Goal: Task Accomplishment & Management: Use online tool/utility

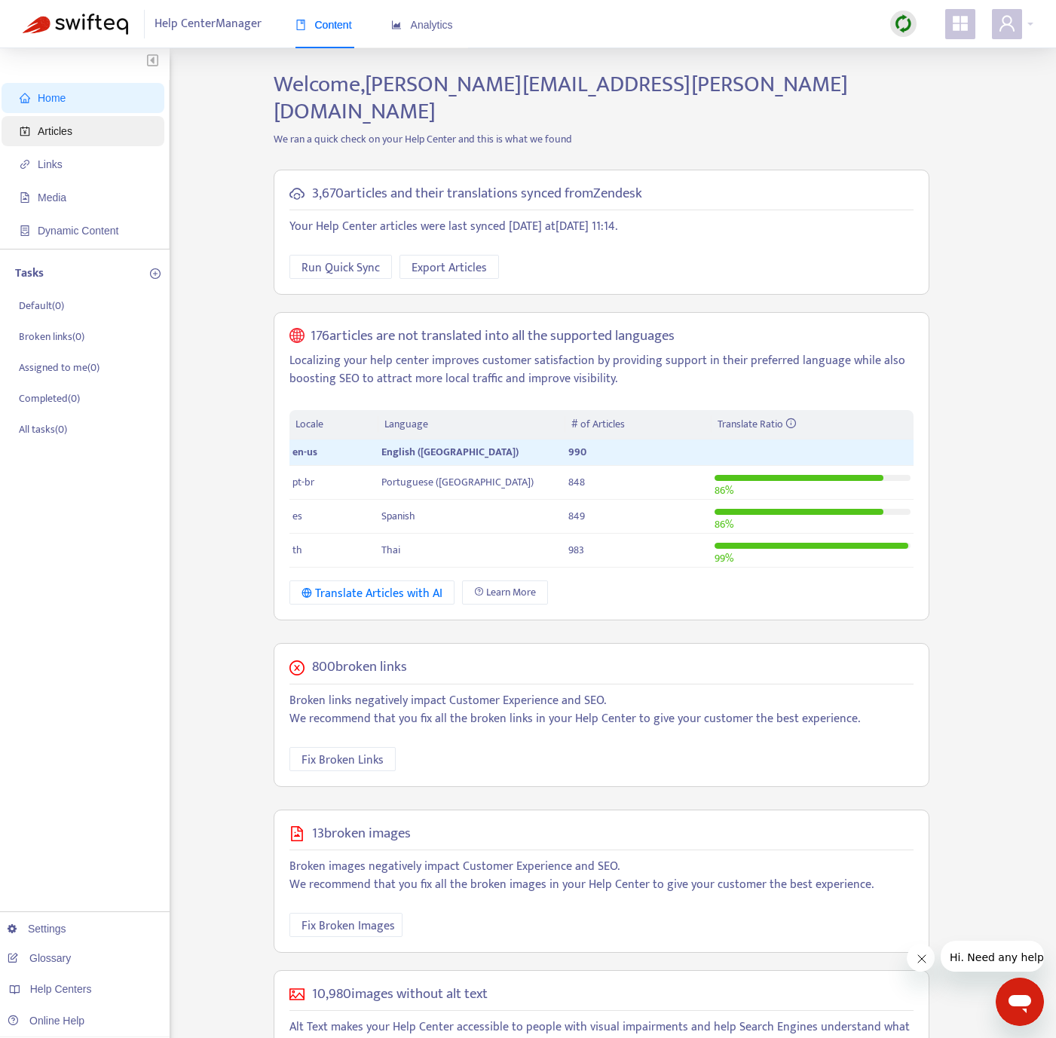
click at [133, 141] on span "Articles" at bounding box center [86, 131] width 133 height 30
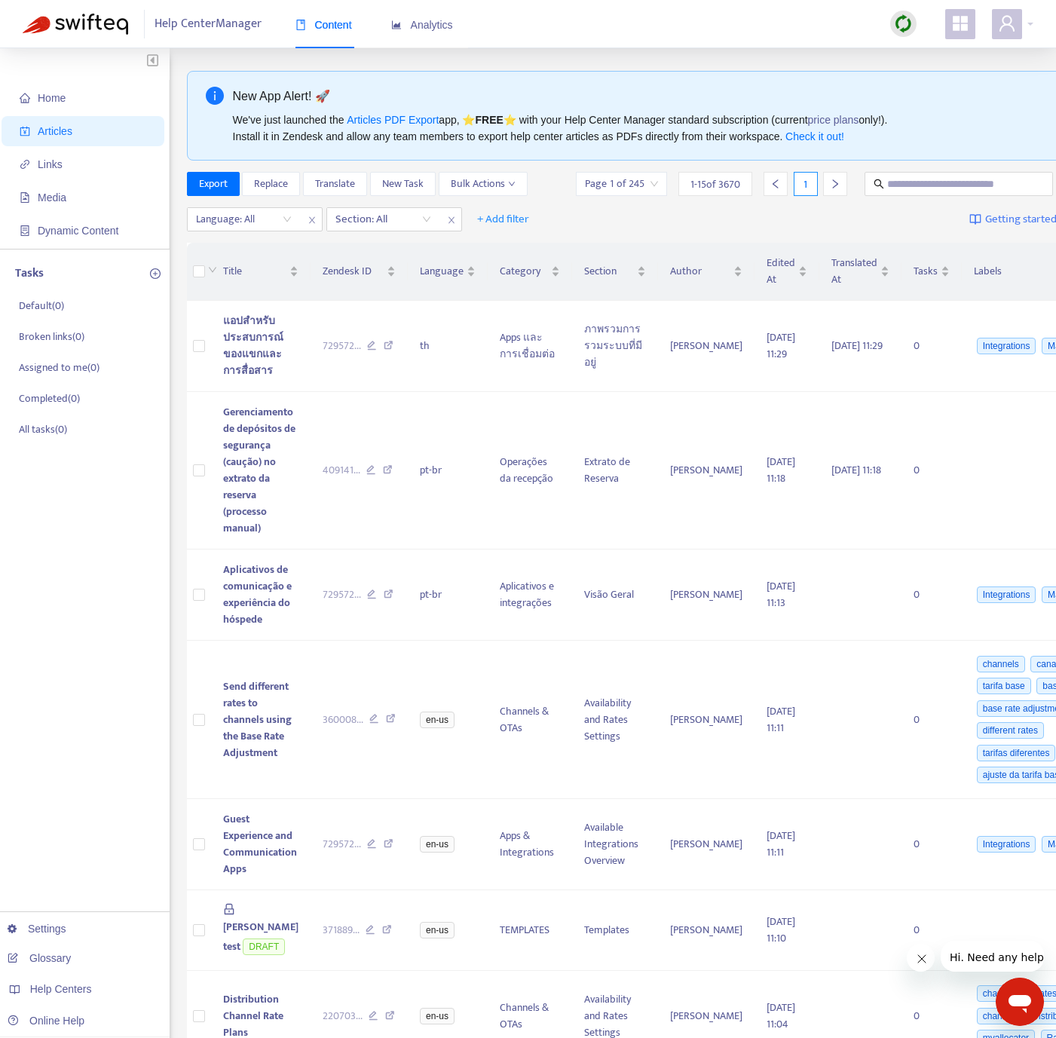
click at [909, 14] on img at bounding box center [903, 23] width 19 height 19
click at [923, 50] on link "Quick Sync" at bounding box center [934, 54] width 64 height 17
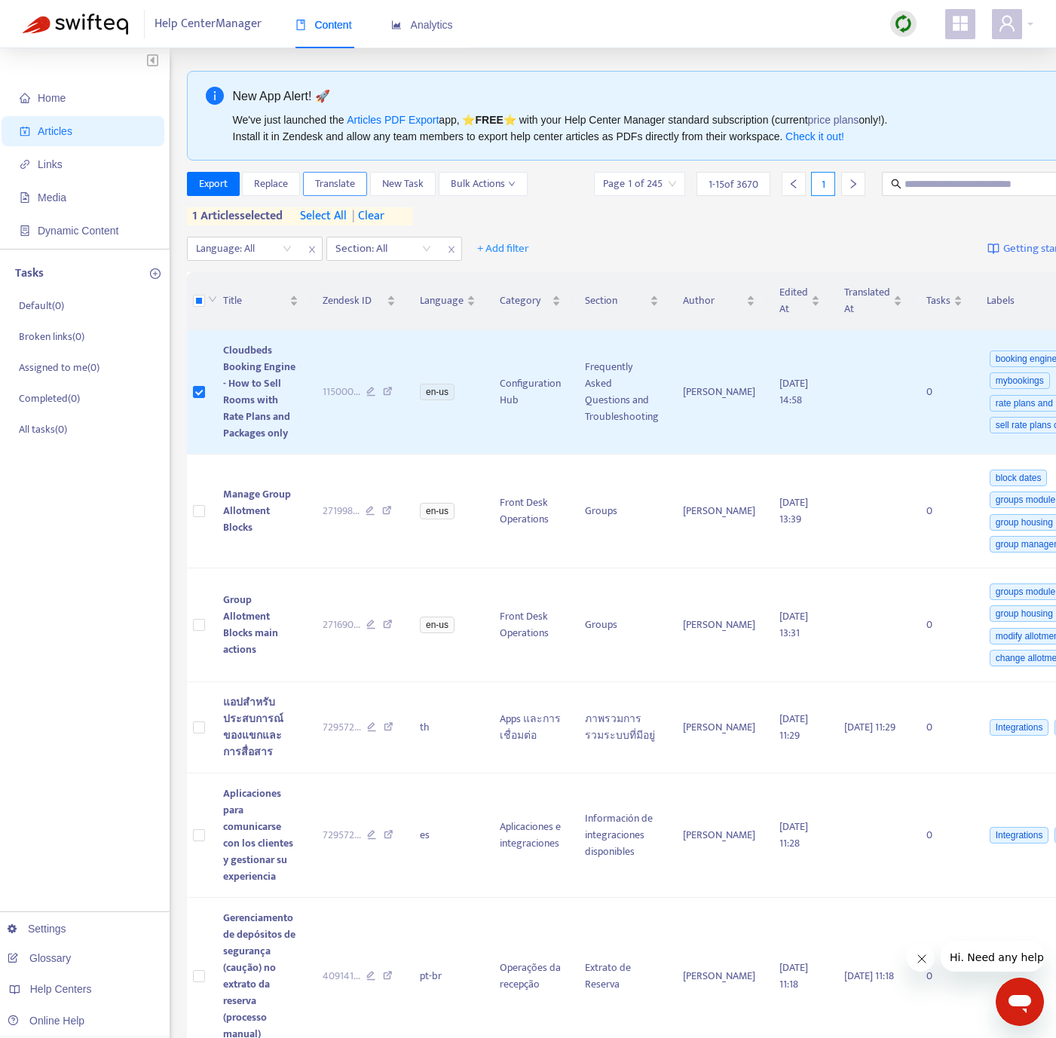
click at [325, 182] on span "Translate" at bounding box center [335, 184] width 40 height 17
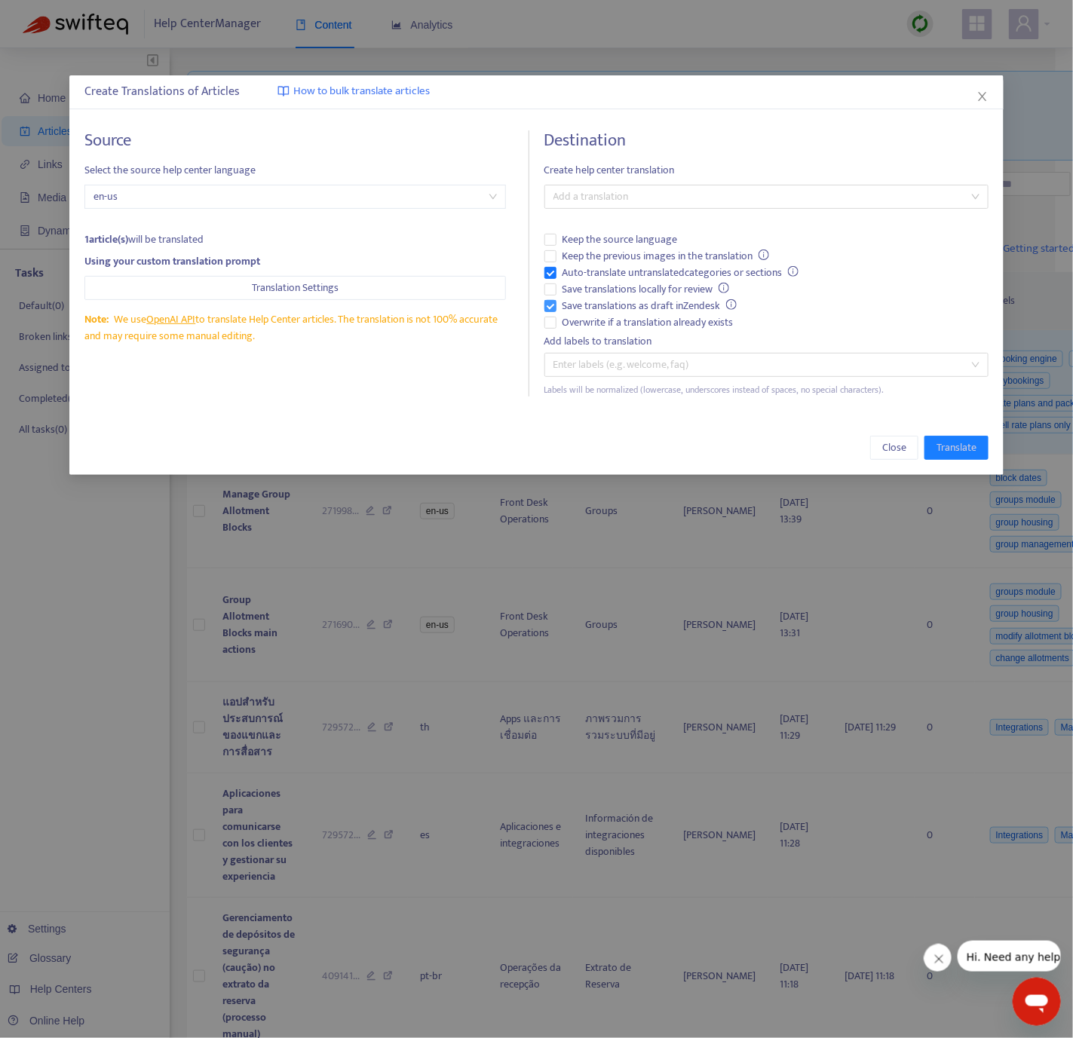
click at [585, 303] on span "Save translations as draft in Zendesk" at bounding box center [649, 306] width 187 height 17
click at [583, 270] on span "Auto-translate untranslated categories or sections" at bounding box center [680, 273] width 249 height 17
click at [596, 324] on span "Overwrite if a translation already exists" at bounding box center [647, 322] width 183 height 17
click at [660, 186] on div "Add a translation" at bounding box center [766, 197] width 444 height 24
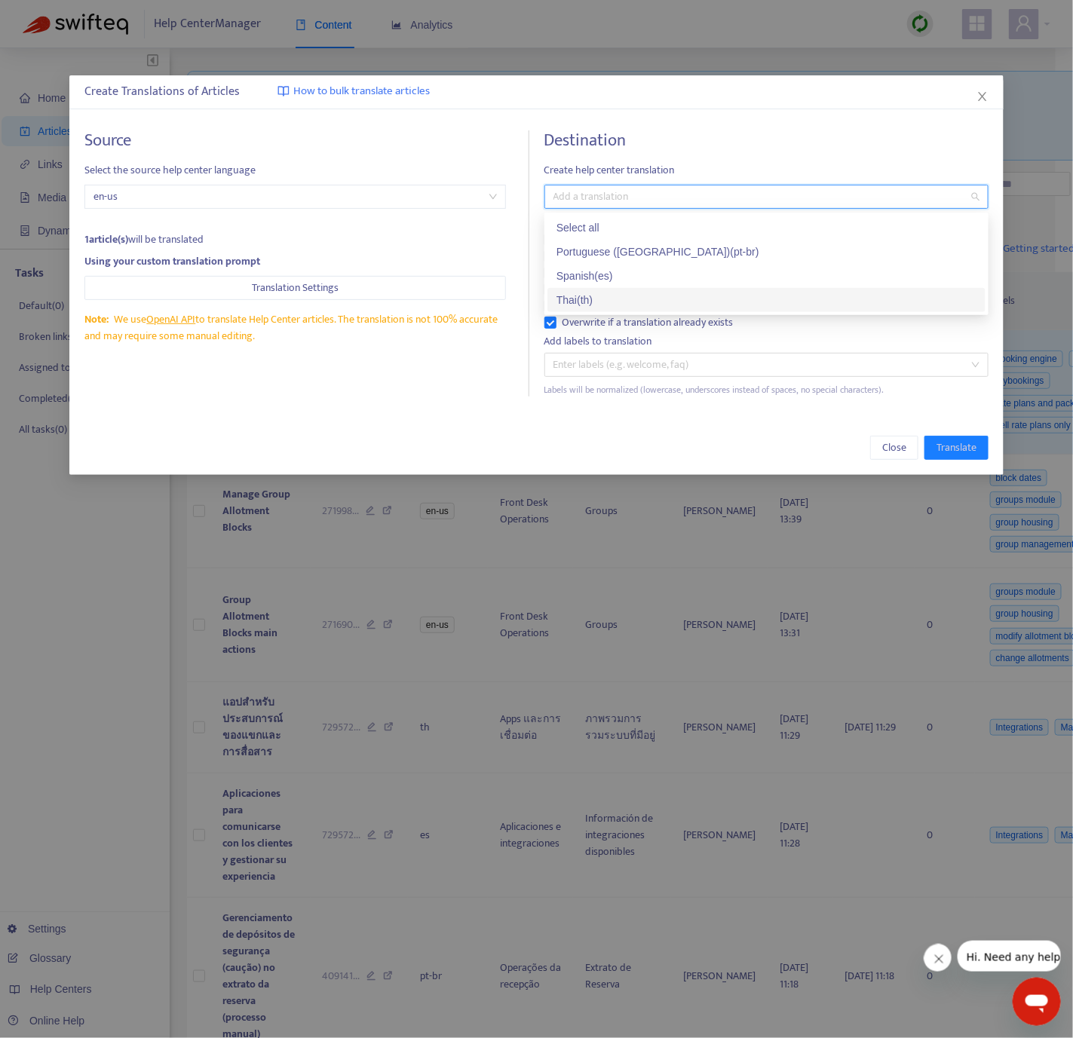
click at [632, 295] on div "Thai ( th )" at bounding box center [766, 300] width 420 height 17
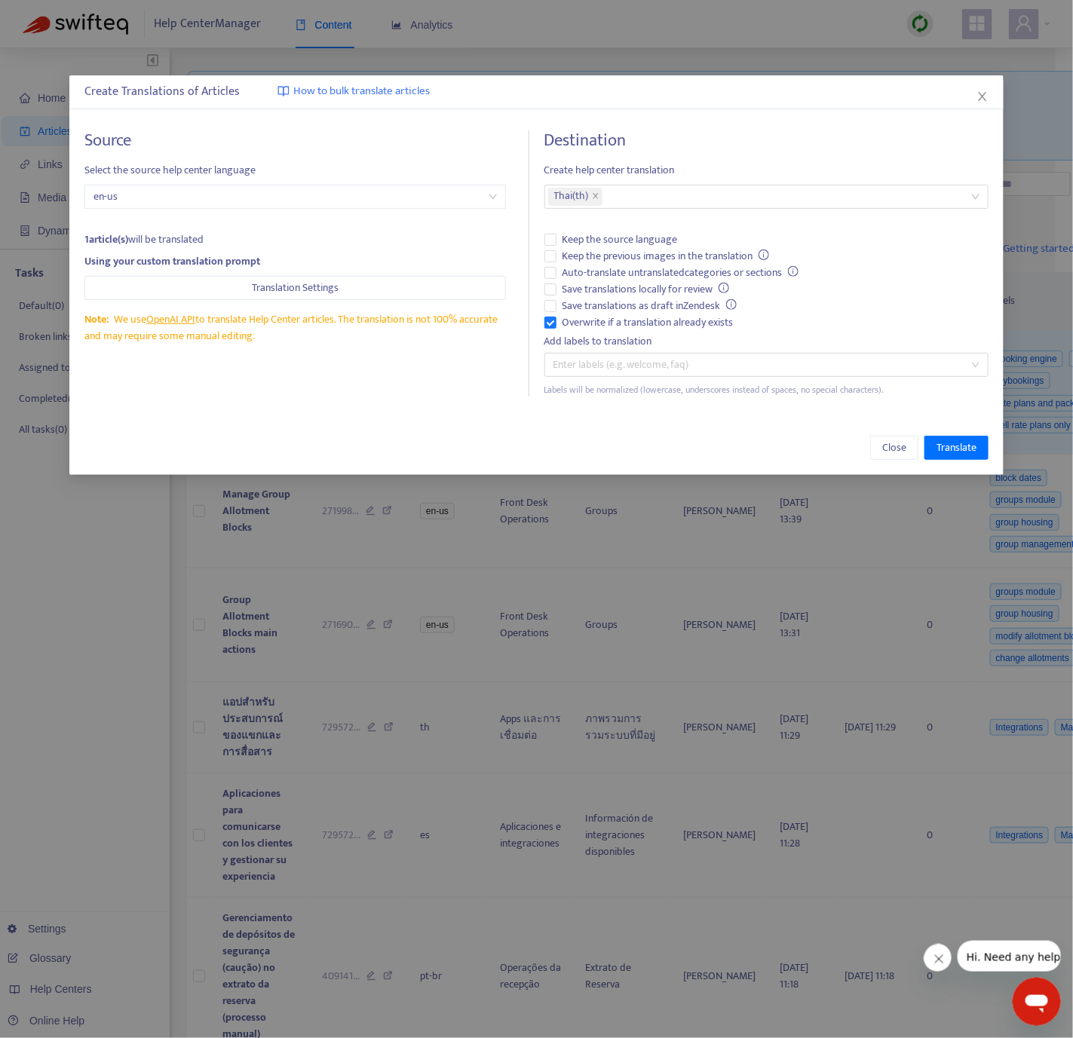
click at [433, 426] on div "Close Translate" at bounding box center [536, 448] width 934 height 54
click at [947, 449] on span "Translate" at bounding box center [956, 447] width 40 height 17
